Goal: Complete application form

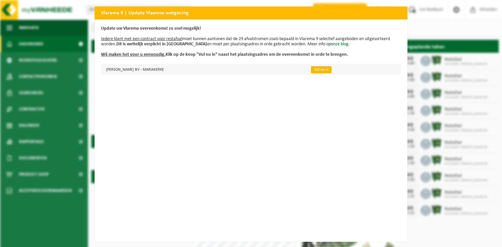
click at [324, 70] on link "Vul nu in" at bounding box center [321, 69] width 21 height 7
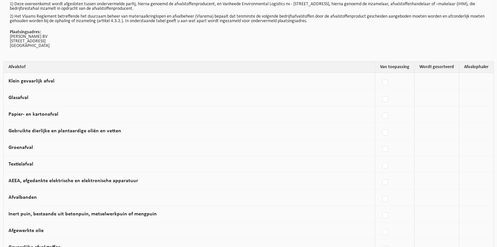
scroll to position [33, 0]
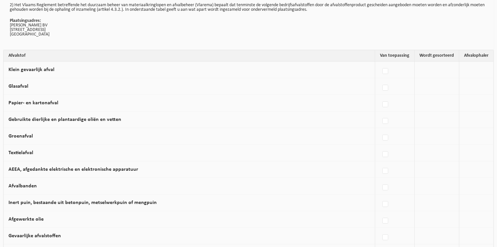
click at [387, 104] on label at bounding box center [385, 105] width 9 height 10
click at [380, 96] on input "Papier- en kartonafval" at bounding box center [379, 96] width 0 height 0
checkbox input "true"
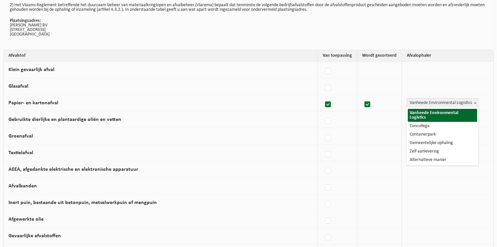
click at [473, 104] on span at bounding box center [475, 102] width 7 height 8
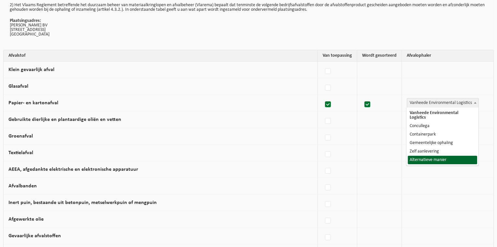
select select "Alternatieve manier"
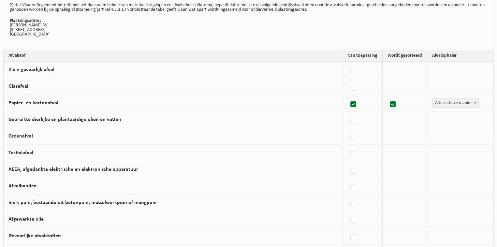
click at [288, 112] on td "Gebruikte dierlijke en plantaardige oliën en vetten" at bounding box center [173, 119] width 339 height 17
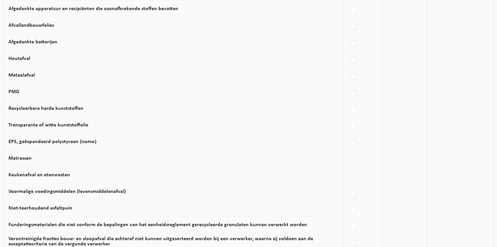
scroll to position [293, 0]
click at [358, 93] on label at bounding box center [353, 93] width 9 height 10
click at [348, 85] on input "PMD" at bounding box center [348, 85] width 0 height 0
checkbox input "true"
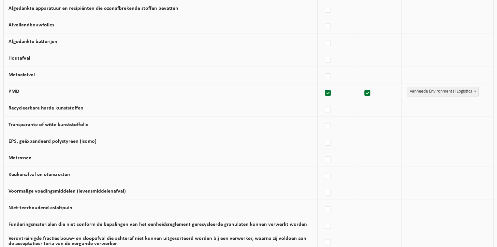
click at [476, 91] on b at bounding box center [475, 92] width 3 height 2
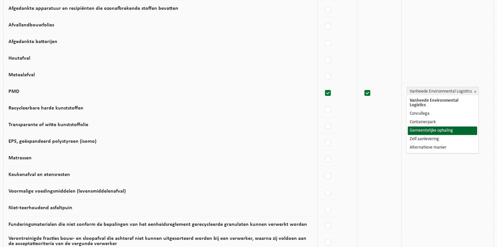
select select "Gemeentelijke ophaling"
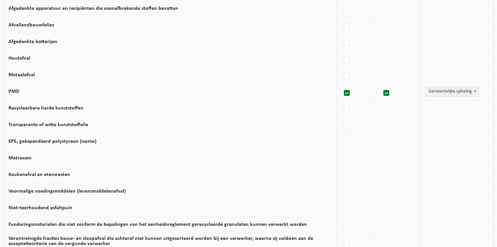
scroll to position [326, 0]
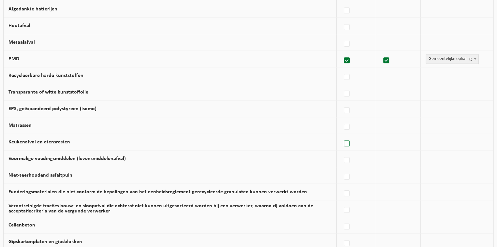
click at [347, 141] on label at bounding box center [346, 144] width 9 height 10
click at [341, 135] on input "Keukenafval en etensresten" at bounding box center [341, 135] width 0 height 0
checkbox input "true"
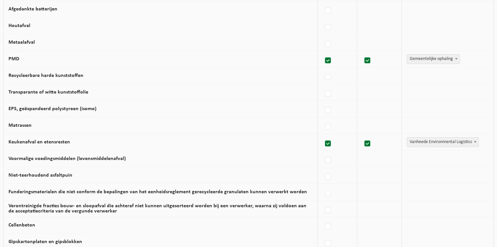
click at [473, 140] on span at bounding box center [475, 141] width 7 height 8
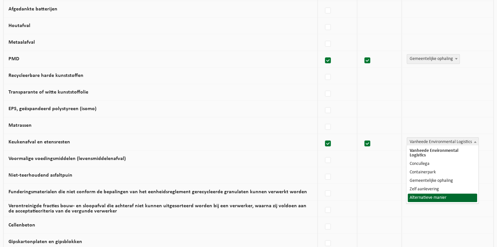
select select "Alternatieve manier"
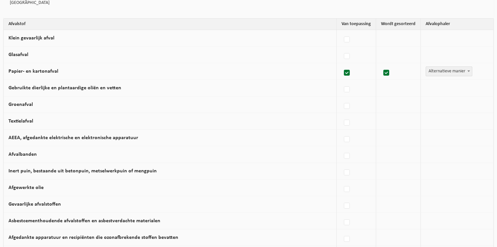
scroll to position [49, 0]
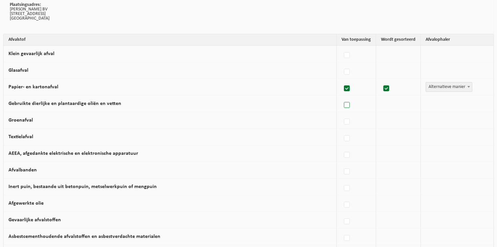
click at [348, 106] on label at bounding box center [346, 105] width 9 height 10
click at [341, 97] on input "Gebruikte dierlijke en plantaardige oliën en vetten" at bounding box center [341, 97] width 0 height 0
checkbox input "true"
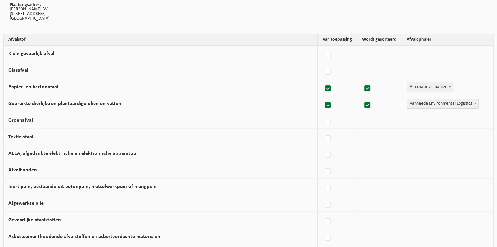
click at [472, 103] on span at bounding box center [475, 103] width 7 height 8
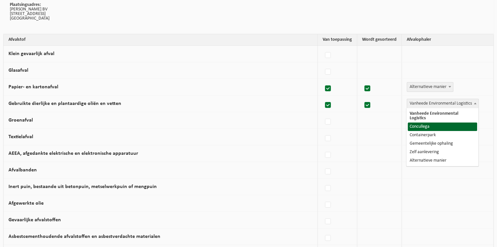
select select "Concullega"
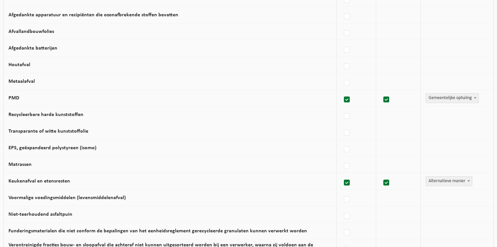
scroll to position [407, 0]
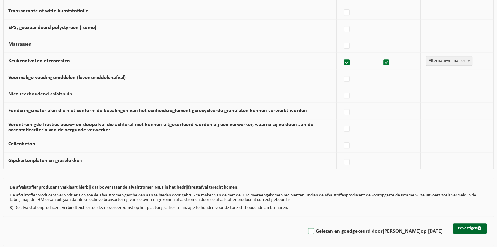
click at [306, 229] on label "Gelezen en goedgekeurd door CAROLINE TAGHON op 07/09/25" at bounding box center [374, 231] width 136 height 10
click at [305, 223] on input "Gelezen en goedgekeurd door CAROLINE TAGHON op 07/09/25" at bounding box center [305, 223] width 0 height 0
checkbox input "true"
click at [477, 227] on button "Bevestigen" at bounding box center [470, 228] width 34 height 10
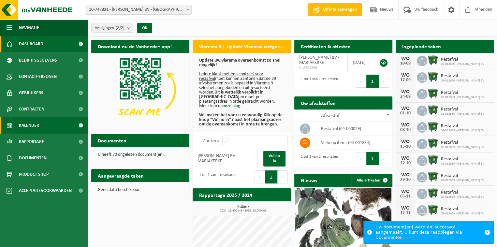
click at [39, 124] on link "Kalender" at bounding box center [44, 125] width 88 height 16
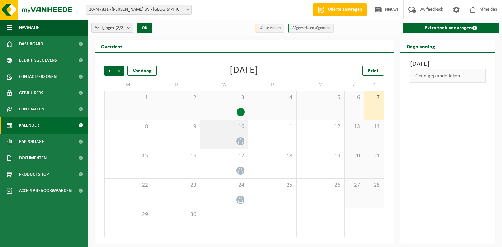
click at [242, 142] on icon at bounding box center [240, 141] width 4 height 6
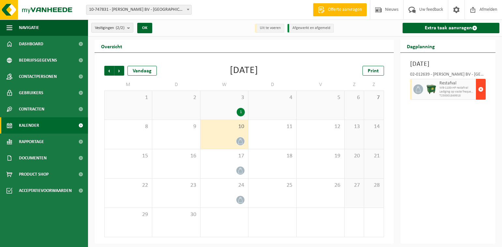
click at [479, 96] on span "button" at bounding box center [480, 89] width 5 height 13
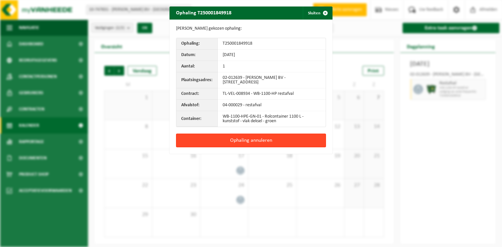
click at [261, 139] on button "Ophaling annuleren" at bounding box center [251, 141] width 150 height 14
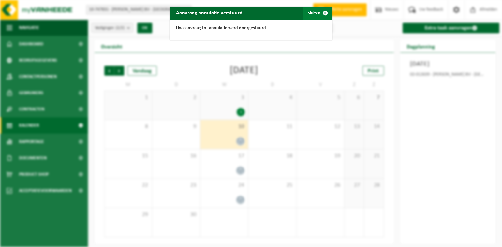
click at [323, 12] on span "button" at bounding box center [325, 13] width 13 height 13
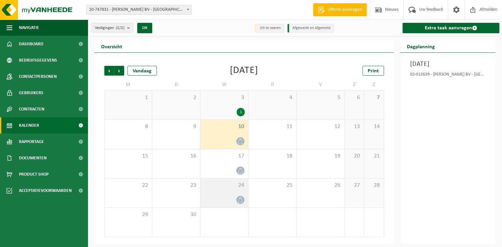
click at [239, 199] on icon at bounding box center [240, 200] width 6 height 6
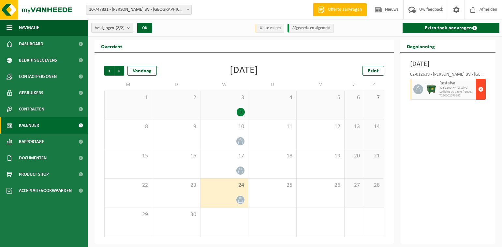
click at [478, 96] on span "button" at bounding box center [480, 89] width 5 height 13
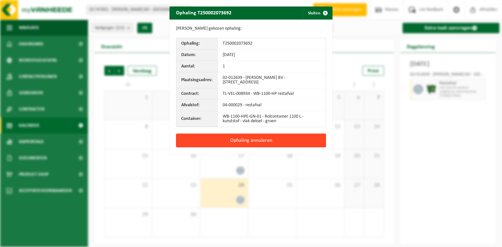
click at [279, 139] on button "Ophaling annuleren" at bounding box center [251, 141] width 150 height 14
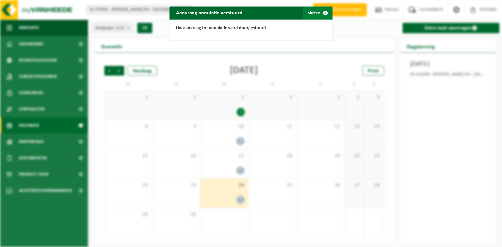
click at [321, 11] on span "button" at bounding box center [325, 13] width 13 height 13
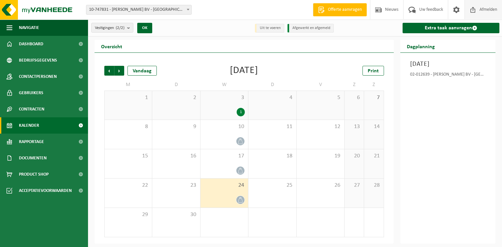
click at [483, 10] on span "Afmelden" at bounding box center [487, 9] width 21 height 19
